Goal: Subscribe to service/newsletter

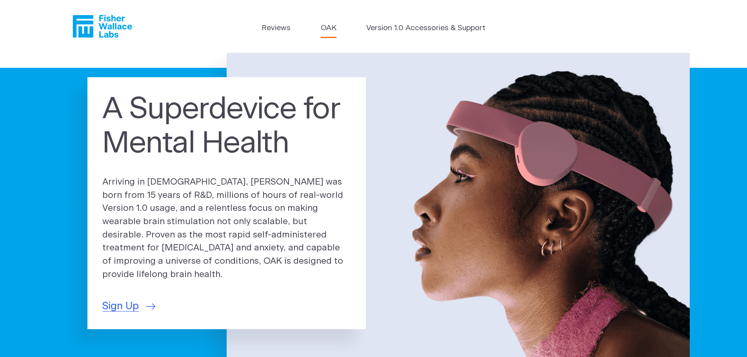
click at [331, 27] on link "OAK" at bounding box center [329, 28] width 16 height 11
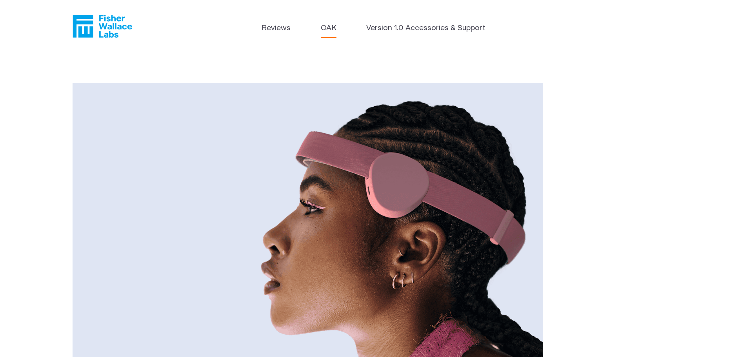
click at [433, 217] on img at bounding box center [307, 240] width 470 height 314
click at [418, 30] on link "Version 1.0 Accessories & Support" at bounding box center [425, 28] width 119 height 11
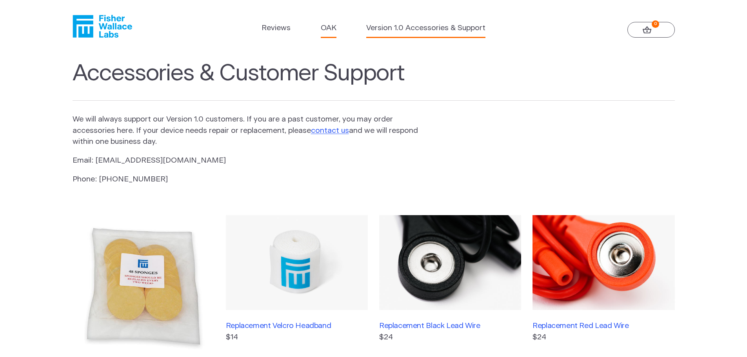
click at [329, 28] on link "OAK" at bounding box center [329, 28] width 16 height 11
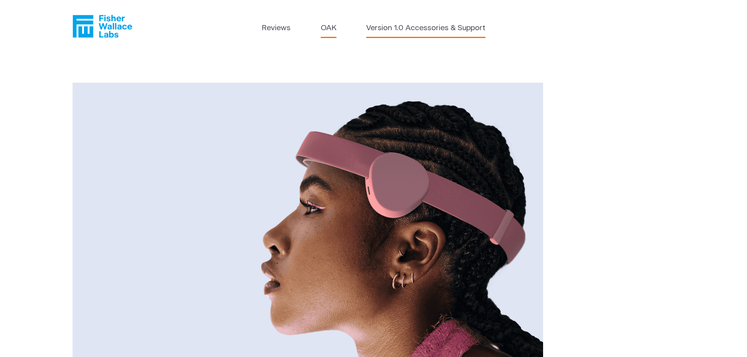
click at [381, 29] on link "Version 1.0 Accessories & Support" at bounding box center [425, 28] width 119 height 11
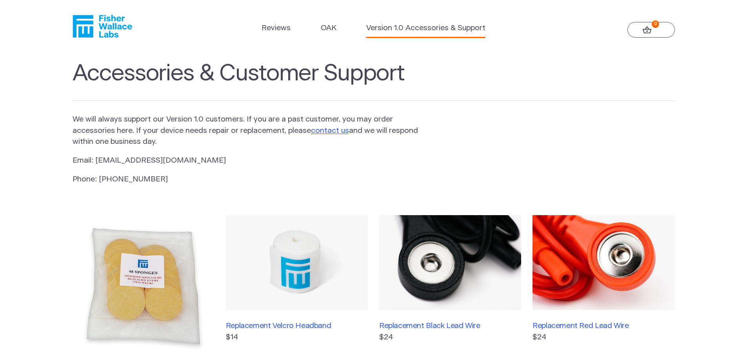
click at [642, 31] on link "0" at bounding box center [650, 30] width 47 height 16
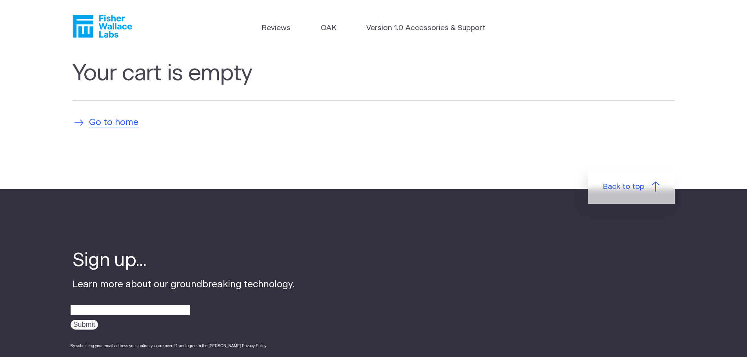
click at [116, 123] on span "Go to home" at bounding box center [113, 122] width 49 height 13
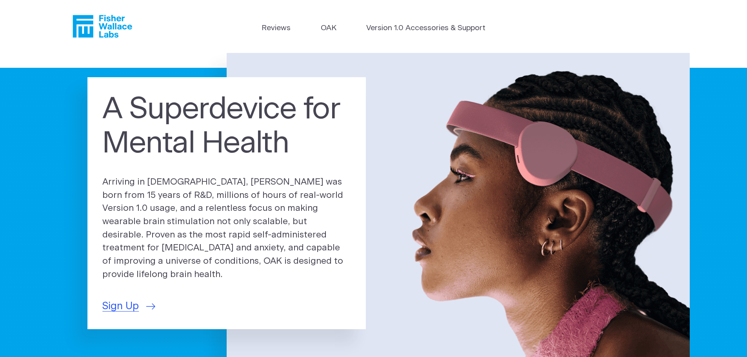
click at [114, 22] on icon "Fisher Wallace" at bounding box center [102, 26] width 60 height 23
click at [125, 299] on span "Sign Up" at bounding box center [120, 306] width 36 height 15
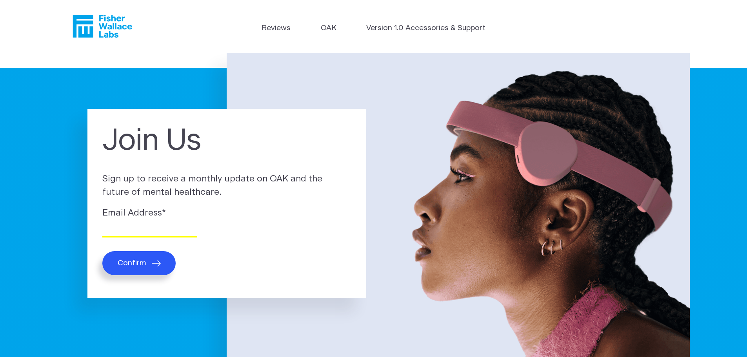
click at [131, 226] on input "Email Address *" at bounding box center [149, 230] width 95 height 12
type input "personal@turecarga.com"
click at [139, 258] on button "Confirm" at bounding box center [138, 263] width 73 height 24
